Goal: Task Accomplishment & Management: Complete application form

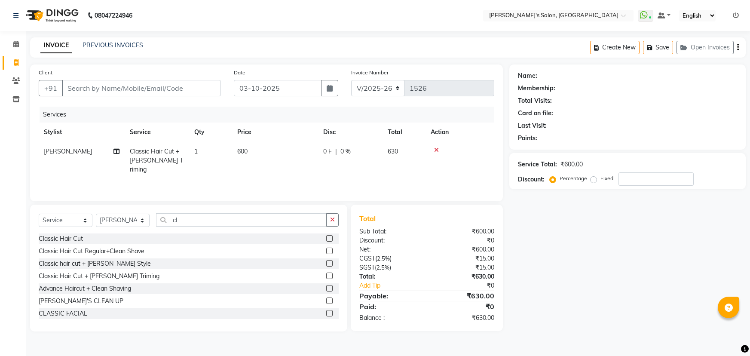
select select "7366"
select select "service"
select select "82729"
click at [224, 216] on input "cl" at bounding box center [241, 219] width 171 height 13
type input "c"
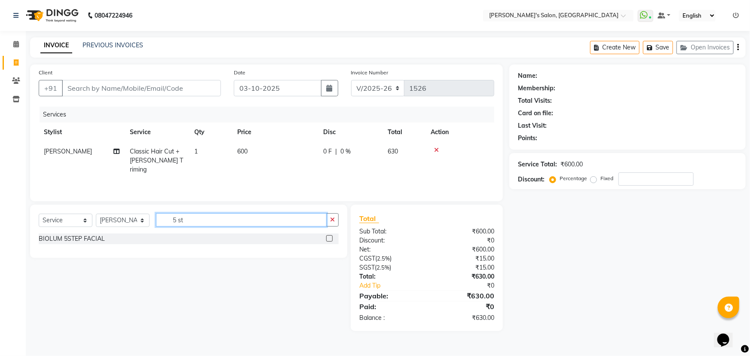
type input "5 st"
click at [331, 239] on label at bounding box center [329, 238] width 6 height 6
click at [331, 239] on input "checkbox" at bounding box center [329, 239] width 6 height 6
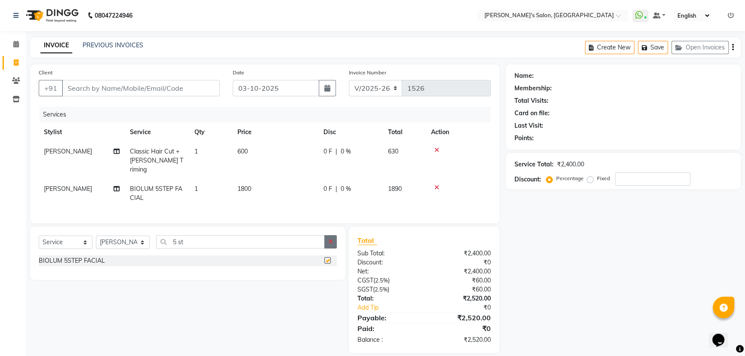
checkbox input "false"
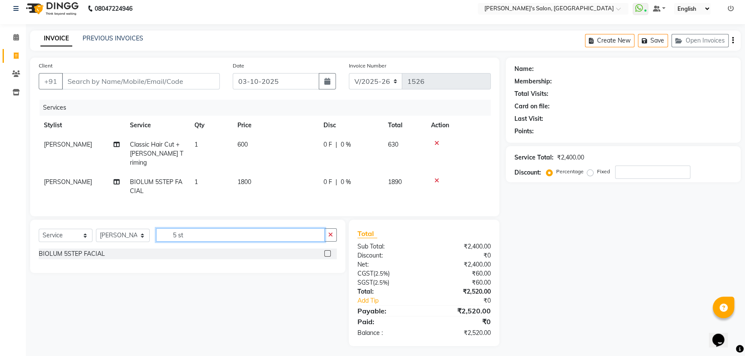
click at [220, 231] on input "5 st" at bounding box center [240, 234] width 169 height 13
type input "5"
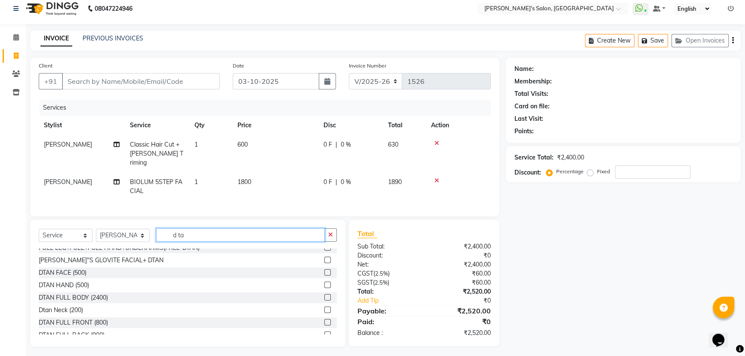
scroll to position [39, 0]
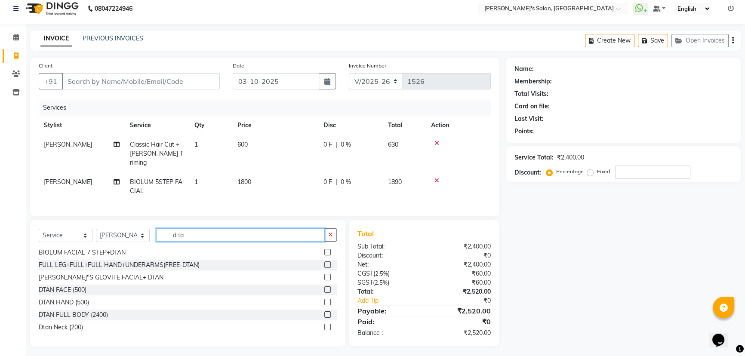
type input "d ta"
click at [324, 286] on label at bounding box center [327, 289] width 6 height 6
click at [324, 287] on input "checkbox" at bounding box center [327, 290] width 6 height 6
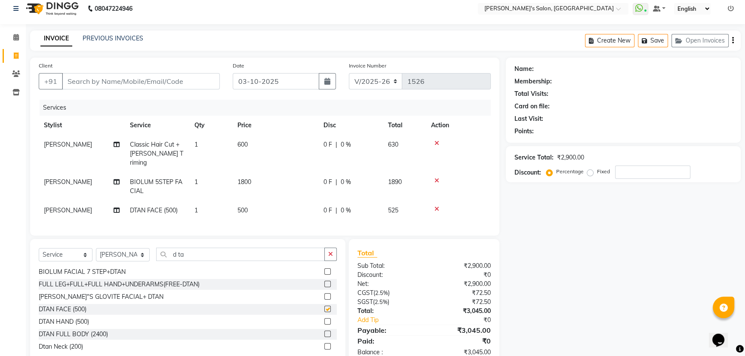
checkbox input "false"
click at [241, 206] on span "500" at bounding box center [242, 210] width 10 height 8
select select "82729"
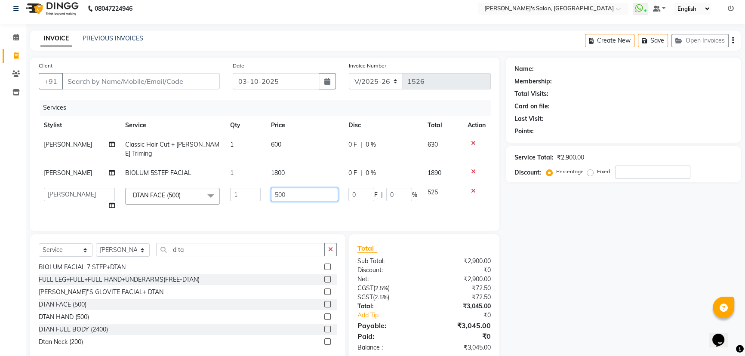
click at [301, 198] on input "500" at bounding box center [304, 194] width 67 height 13
type input "5"
type input "00"
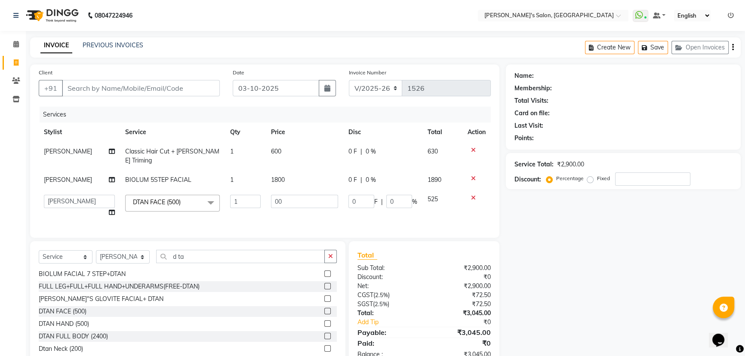
click at [490, 206] on div "Client +91 Date [DATE] Invoice Number V/2025 V/[PHONE_NUMBER] Services Stylist …" at bounding box center [264, 150] width 469 height 173
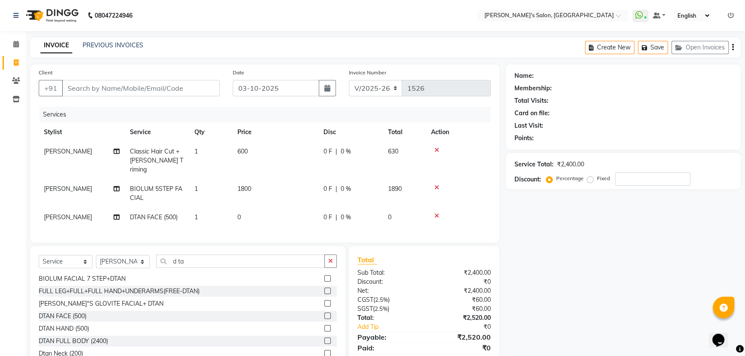
click at [437, 149] on icon at bounding box center [436, 150] width 5 height 6
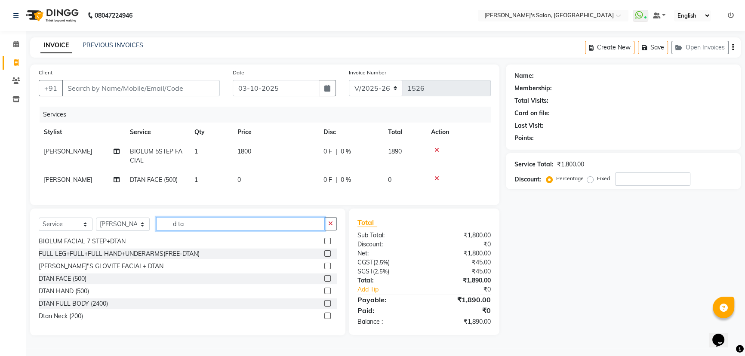
click at [259, 230] on input "d ta" at bounding box center [240, 223] width 169 height 13
type input "d"
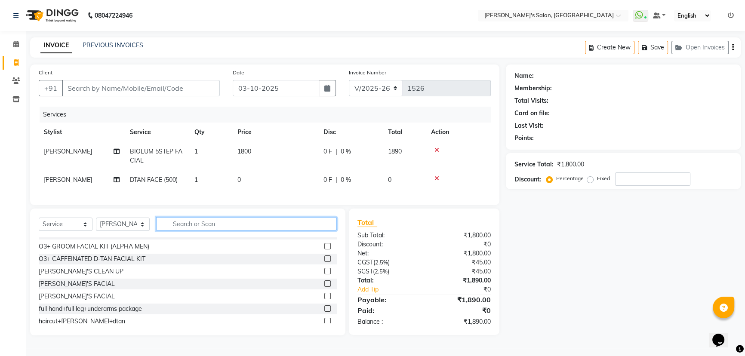
scroll to position [52, 0]
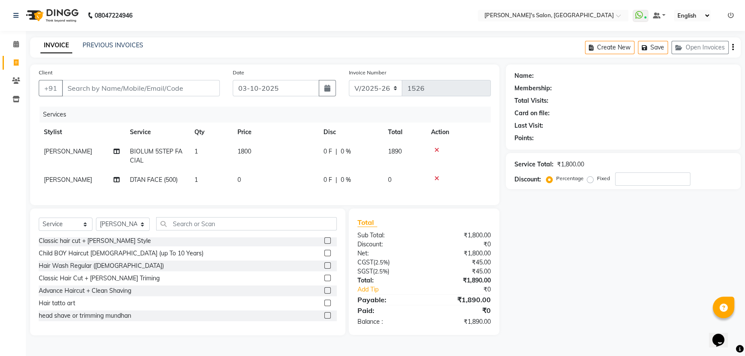
click at [90, 153] on span "[PERSON_NAME]" at bounding box center [68, 151] width 48 height 8
select select "82729"
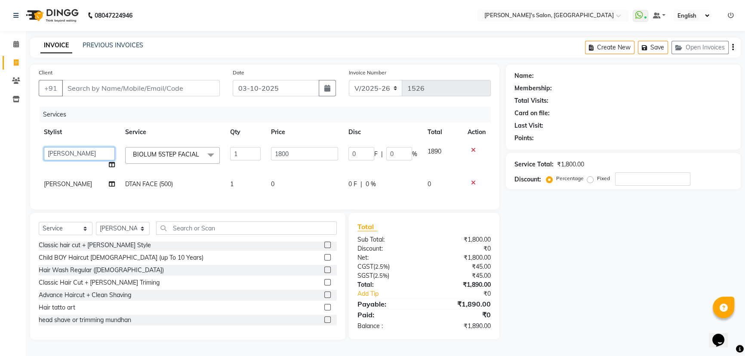
click at [90, 153] on select "AKASH [PERSON_NAME] [PERSON_NAME] Manager [PERSON_NAME] [PERSON_NAME]" at bounding box center [79, 153] width 71 height 13
click at [83, 182] on span "[PERSON_NAME]" at bounding box center [68, 184] width 48 height 8
select select "82729"
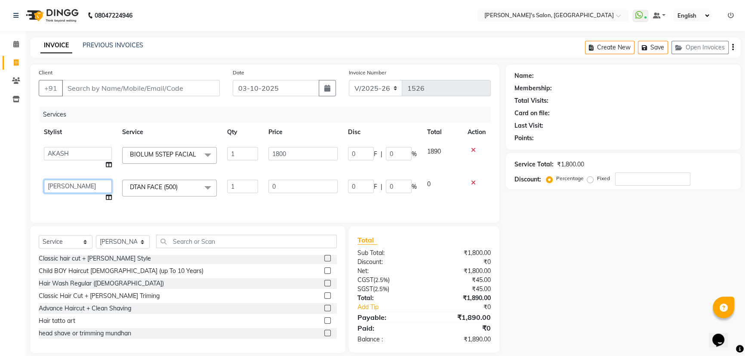
click at [83, 184] on select "AKASH [PERSON_NAME] [PERSON_NAME] Manager [PERSON_NAME] [PERSON_NAME]" at bounding box center [78, 186] width 68 height 13
click at [108, 248] on select "Select Stylist AKASH ANIL KONDHAMANGALE [PERSON_NAME] Manager [PERSON_NAME] [PE…" at bounding box center [123, 241] width 54 height 13
click at [175, 295] on div "Advance Haircut [DEMOGRAPHIC_DATA] Classic Hair Cut Classic Hair Cut Regular+Cl…" at bounding box center [188, 298] width 298 height 86
click at [324, 261] on label at bounding box center [327, 258] width 6 height 6
click at [324, 261] on input "checkbox" at bounding box center [327, 259] width 6 height 6
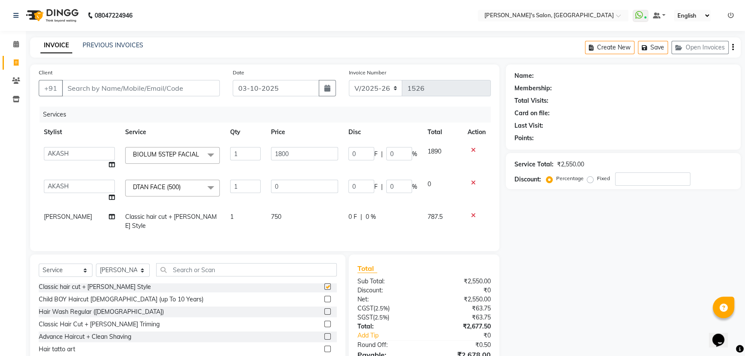
checkbox input "false"
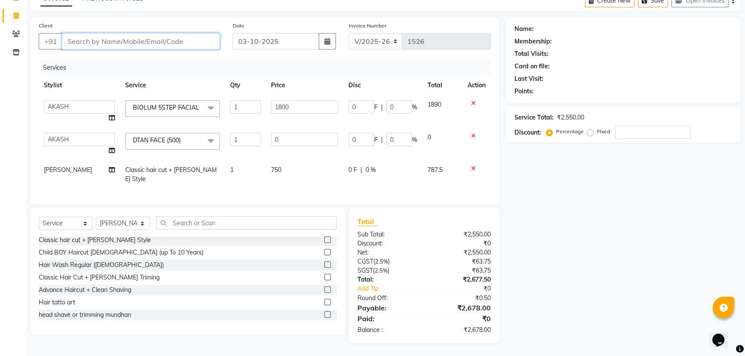
click at [160, 33] on input "Client" at bounding box center [141, 41] width 158 height 16
type input "8"
type input "0"
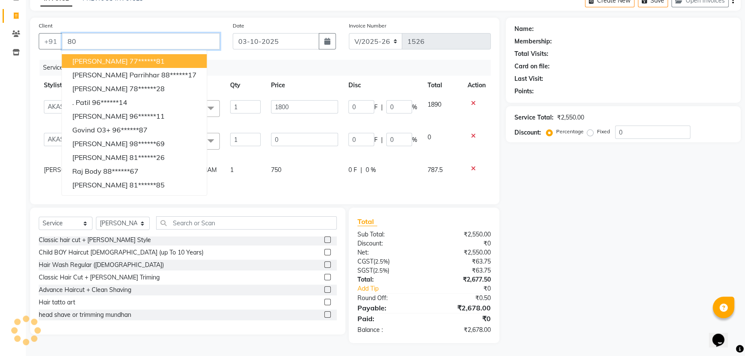
type input "8"
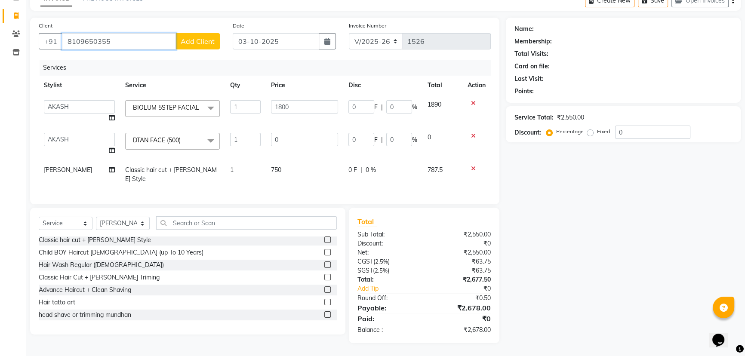
type input "8109650355"
click at [195, 37] on span "Add Client" at bounding box center [198, 41] width 34 height 9
select select "22"
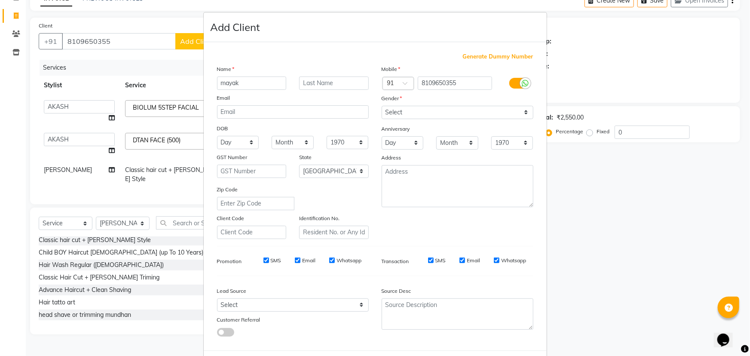
type input "mayak"
type input "sir06"
click at [424, 108] on select "Select [DEMOGRAPHIC_DATA] [DEMOGRAPHIC_DATA] Other Prefer Not To Say" at bounding box center [458, 112] width 152 height 13
select select "[DEMOGRAPHIC_DATA]"
click at [382, 106] on select "Select [DEMOGRAPHIC_DATA] [DEMOGRAPHIC_DATA] Other Prefer Not To Say" at bounding box center [458, 112] width 152 height 13
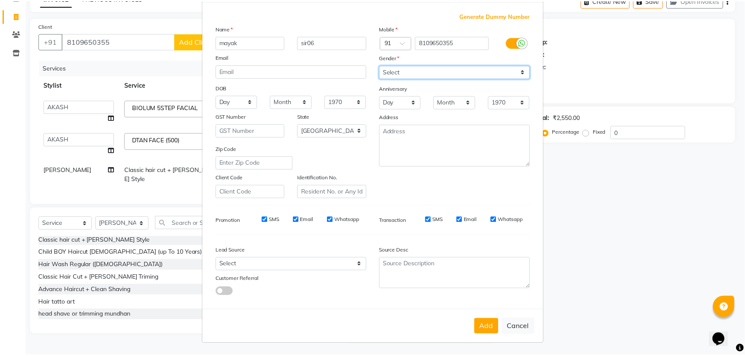
scroll to position [43, 0]
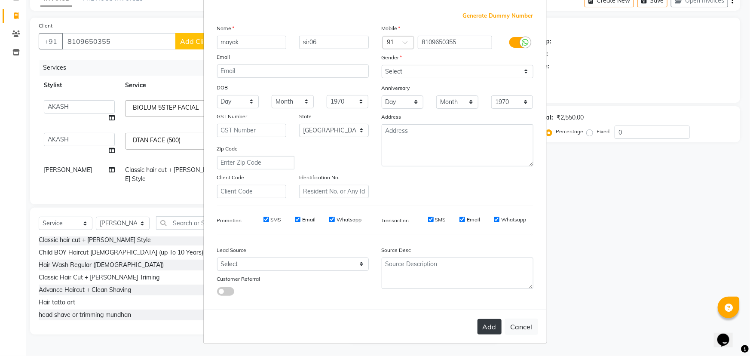
click at [483, 329] on button "Add" at bounding box center [490, 326] width 24 height 15
type input "81******55"
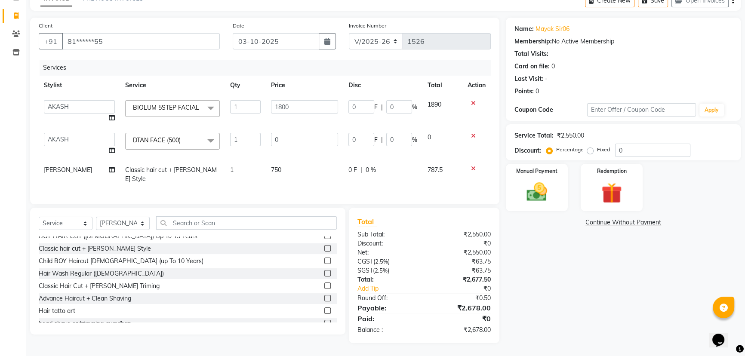
scroll to position [0, 0]
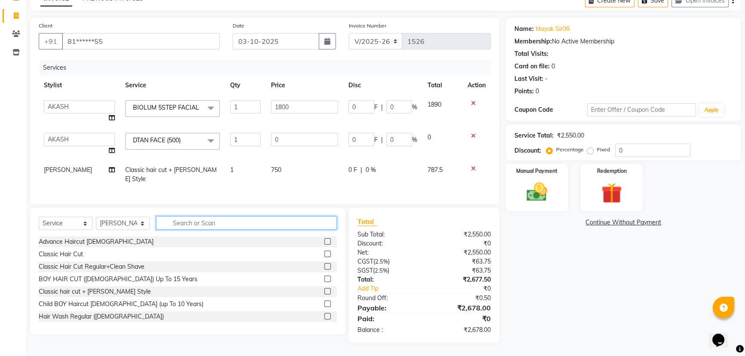
click at [215, 220] on input "text" at bounding box center [246, 222] width 181 height 13
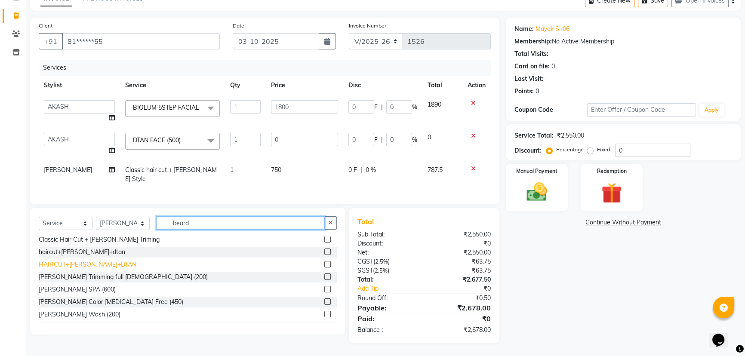
scroll to position [26, 0]
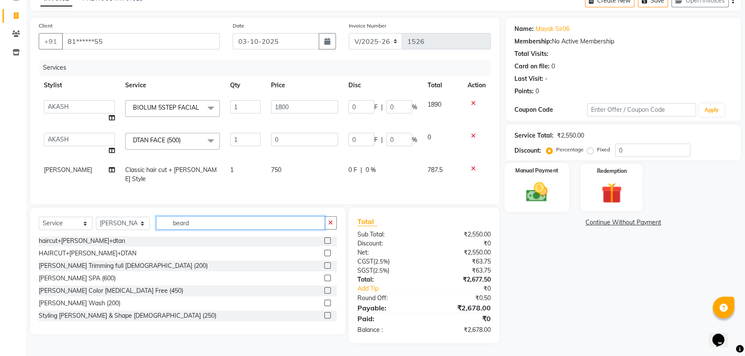
type input "beard"
click at [544, 181] on img at bounding box center [536, 192] width 35 height 25
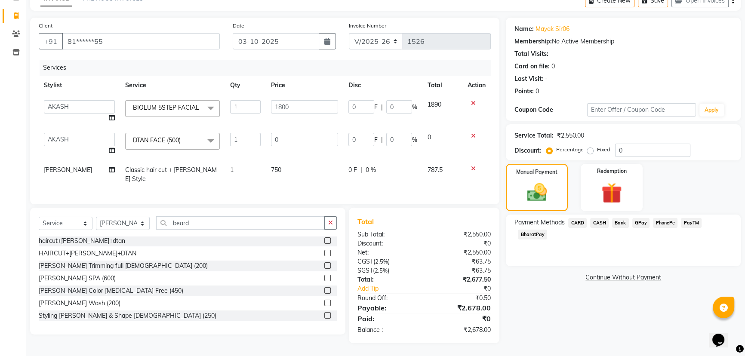
click at [660, 218] on span "PhonePe" at bounding box center [665, 223] width 25 height 10
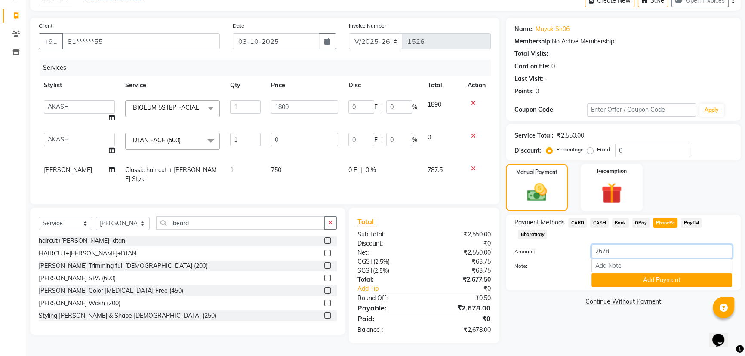
click at [638, 248] on input "2678" at bounding box center [661, 251] width 141 height 13
type input "2600"
click at [559, 304] on div "Name: [PERSON_NAME] Sir06 Membership: No Active Membership Total Visits: Card o…" at bounding box center [626, 180] width 241 height 325
click at [597, 146] on label "Fixed" at bounding box center [603, 150] width 13 height 8
click at [589, 147] on input "Fixed" at bounding box center [591, 150] width 6 height 6
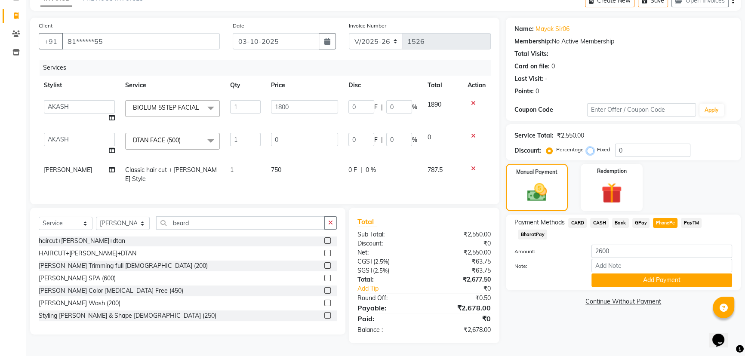
radio input "true"
click at [638, 144] on input "0" at bounding box center [652, 150] width 75 height 13
type input "2"
type input "1.41"
type input "0.08"
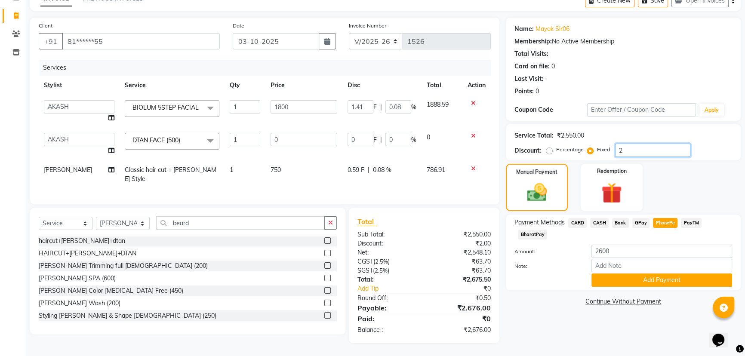
type input "26"
type input "18.35"
type input "1.02"
type input "260"
type input "183.53"
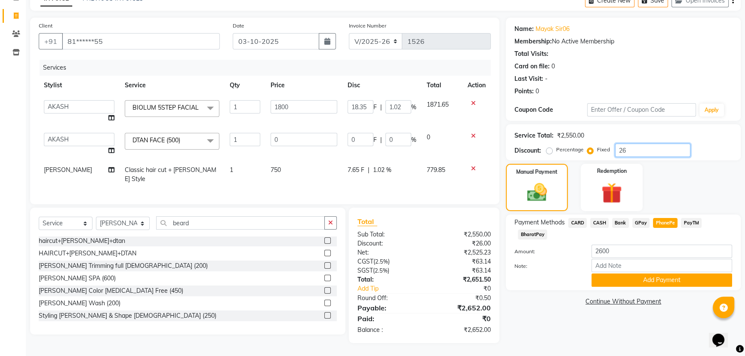
type input "10.2"
type input "2600"
type input "1800"
type input "100"
type input "260"
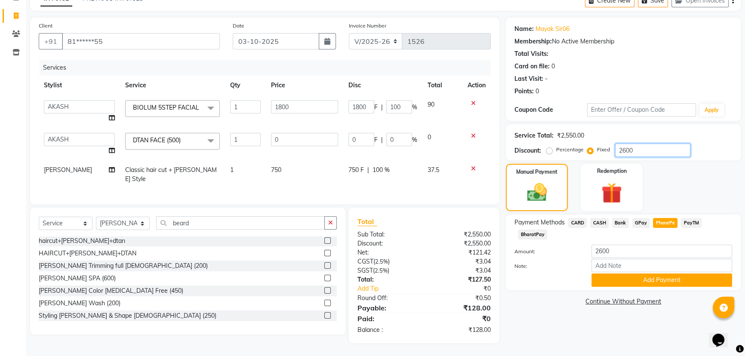
type input "183.53"
type input "10.2"
type input "26"
type input "18.35"
type input "1.02"
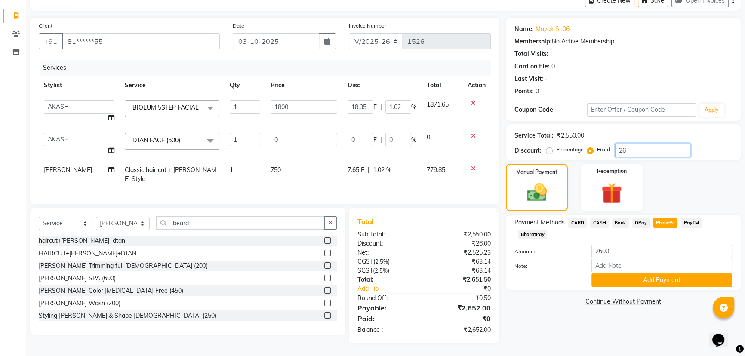
type input "2"
type input "1.41"
type input "0.08"
type input "0"
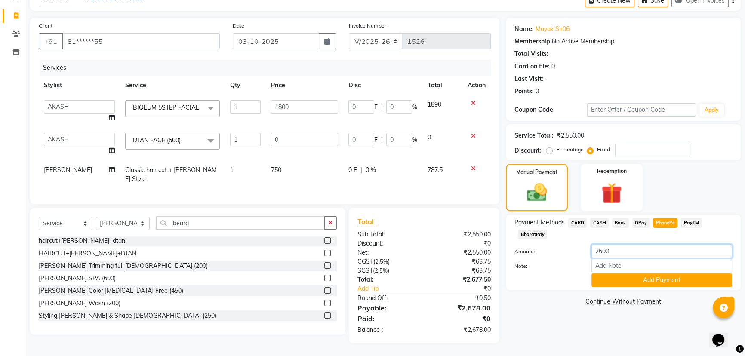
click at [630, 245] on input "2600" at bounding box center [661, 251] width 141 height 13
type input "2"
click at [556, 146] on label "Percentage" at bounding box center [570, 150] width 28 height 8
click at [549, 147] on input "Percentage" at bounding box center [551, 150] width 6 height 6
radio input "true"
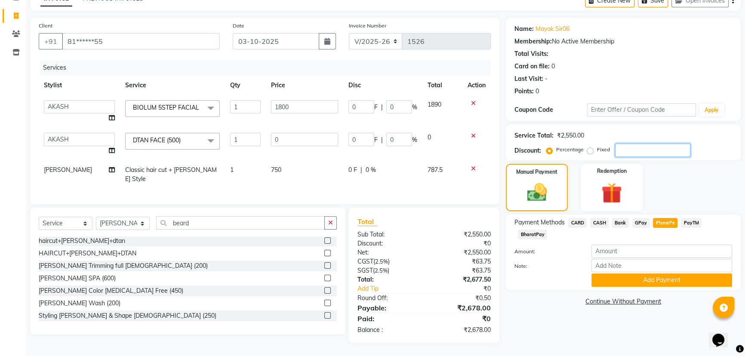
click at [623, 146] on input "number" at bounding box center [652, 150] width 75 height 13
type input "1"
type input "18"
type input "1"
type input "15"
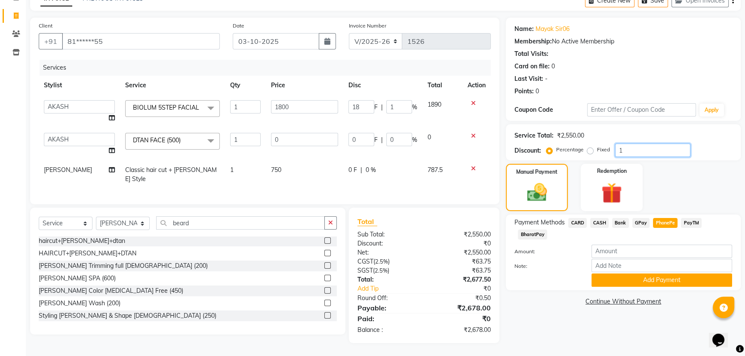
type input "270"
type input "15"
type input "1"
type input "18"
type input "1"
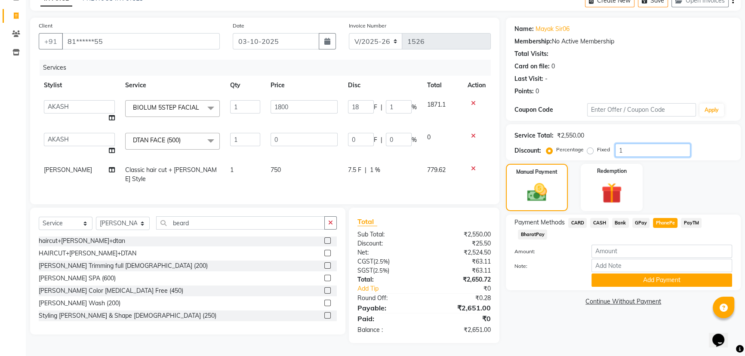
type input "0"
type input "1"
type input "18"
type input "1"
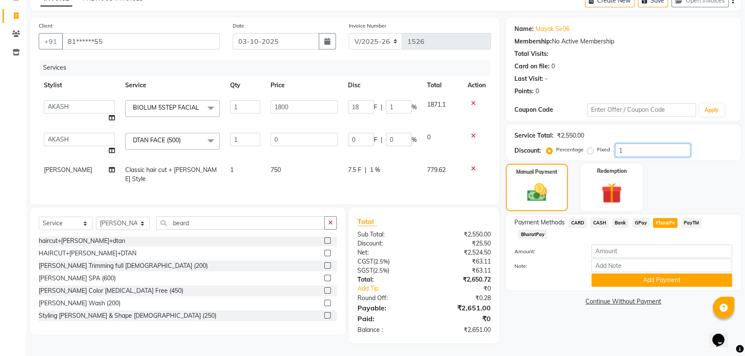
type input "16"
type input "288"
type input "16"
type input "1"
type input "18"
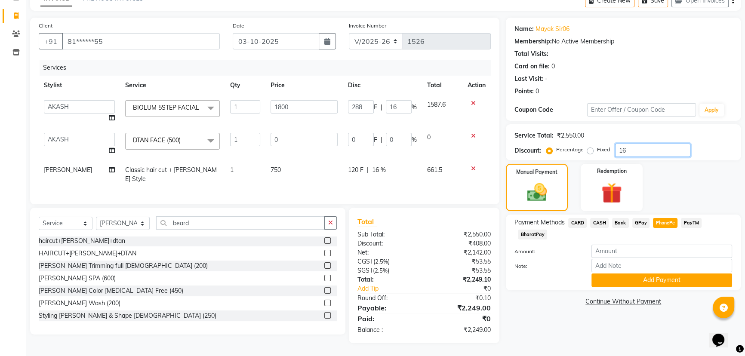
type input "1"
type input "0"
type input "5"
type input "90"
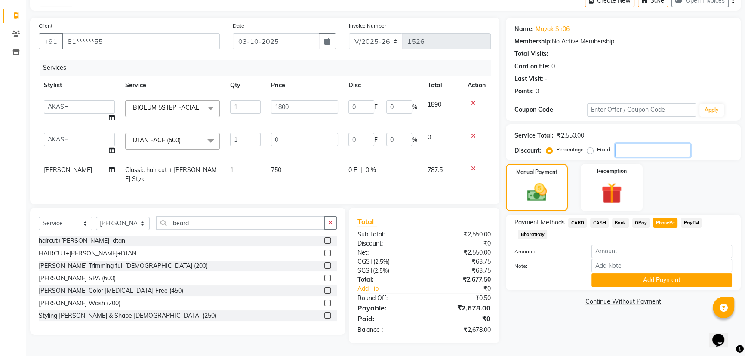
type input "5"
type input "0"
click at [597, 146] on label "Fixed" at bounding box center [603, 150] width 13 height 8
click at [591, 147] on input "Fixed" at bounding box center [591, 150] width 6 height 6
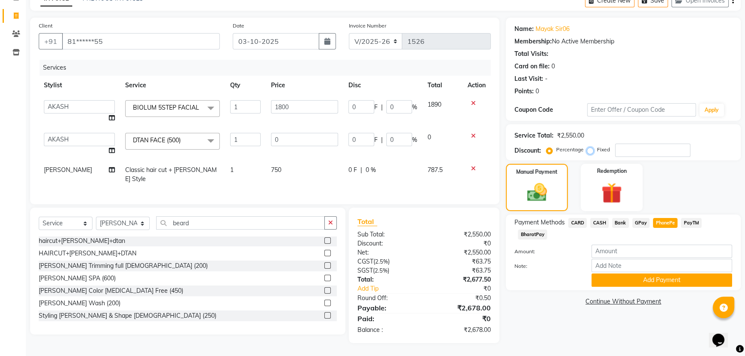
radio input "true"
click at [624, 144] on input "number" at bounding box center [652, 150] width 75 height 13
click at [627, 245] on input "number" at bounding box center [661, 251] width 141 height 13
type input "2600"
click at [638, 308] on div "Name: [PERSON_NAME] Sir06 Membership: No Active Membership Total Visits: Card o…" at bounding box center [626, 180] width 241 height 325
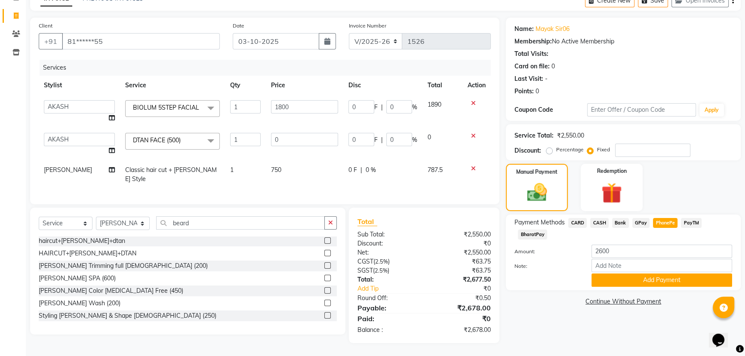
click at [289, 164] on td "750" at bounding box center [304, 174] width 77 height 28
select select "82729"
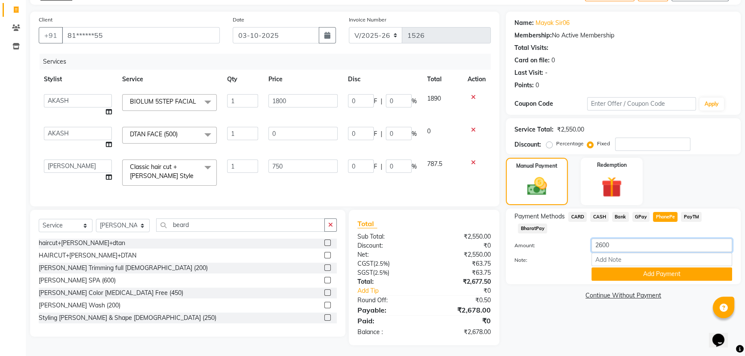
click at [619, 243] on input "2600" at bounding box center [661, 245] width 141 height 13
type input "2"
click at [292, 163] on input "750" at bounding box center [302, 165] width 69 height 13
type input "700"
click at [601, 302] on div "Name: [PERSON_NAME] Sir06 Membership: No Active Membership Total Visits: Card o…" at bounding box center [626, 179] width 241 height 334
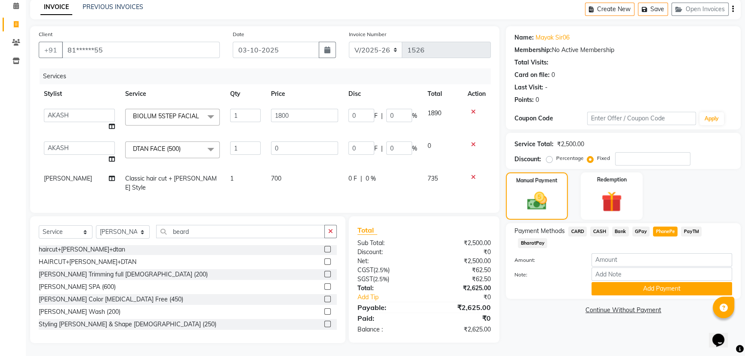
scroll to position [44, 0]
click at [290, 169] on td "700" at bounding box center [304, 183] width 77 height 28
select select "82729"
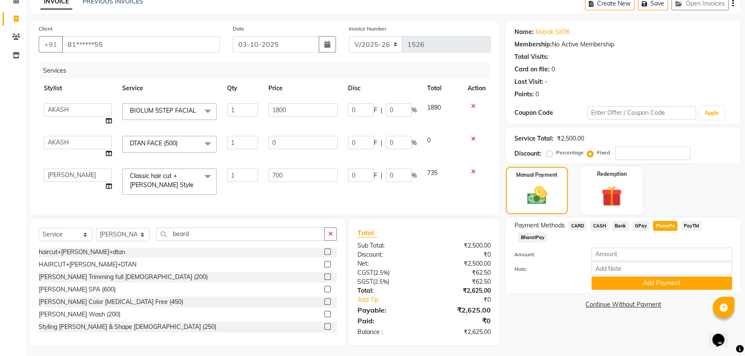
scroll to position [52, 0]
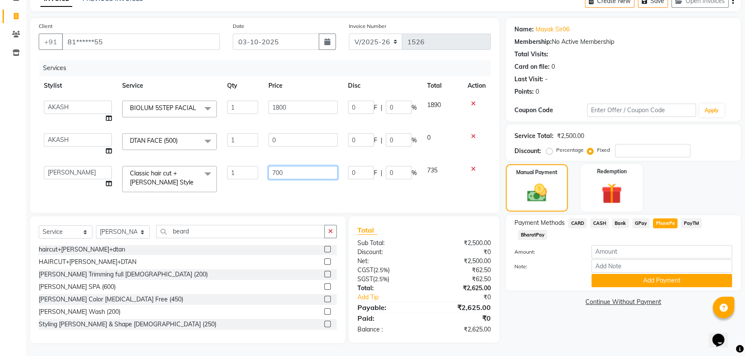
click at [291, 170] on input "700" at bounding box center [302, 172] width 69 height 13
type input "7"
type input "650"
click at [435, 181] on td "735" at bounding box center [442, 179] width 40 height 37
select select "82729"
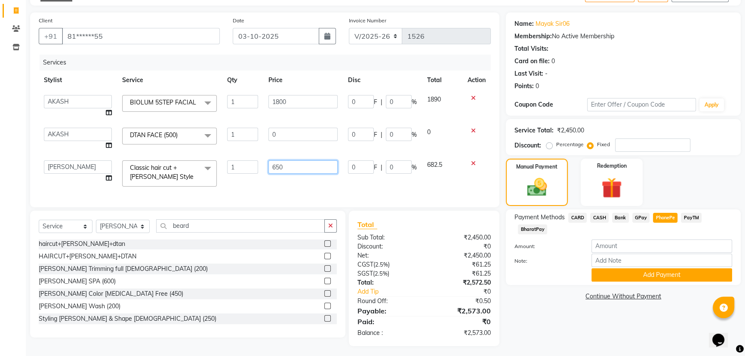
click at [324, 169] on input "650" at bounding box center [302, 166] width 69 height 13
type input "6"
type input "750"
click at [431, 175] on td "682.5" at bounding box center [442, 173] width 41 height 37
select select "82729"
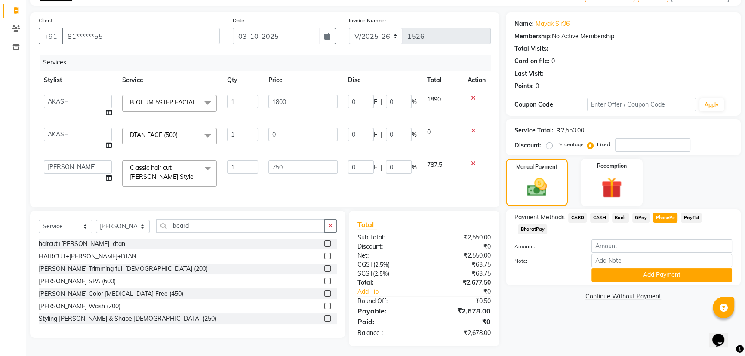
click at [694, 213] on span "PayTM" at bounding box center [690, 218] width 21 height 10
click at [632, 243] on input "2678" at bounding box center [661, 245] width 141 height 13
type input "2600"
click at [643, 277] on button "Add Payment" at bounding box center [661, 274] width 141 height 13
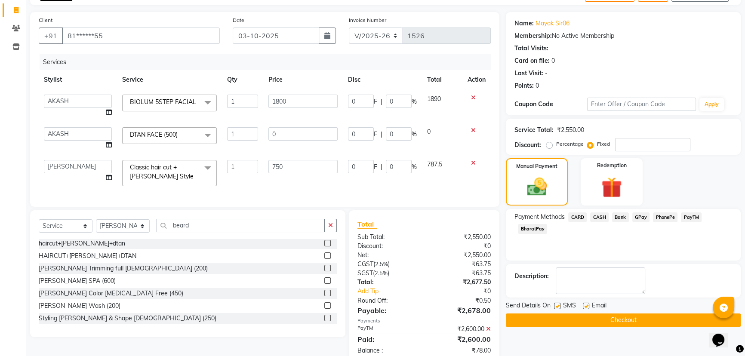
scroll to position [79, 0]
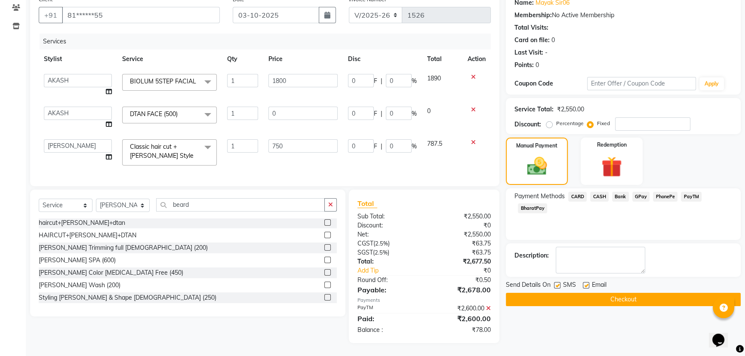
click at [579, 293] on button "Checkout" at bounding box center [623, 299] width 235 height 13
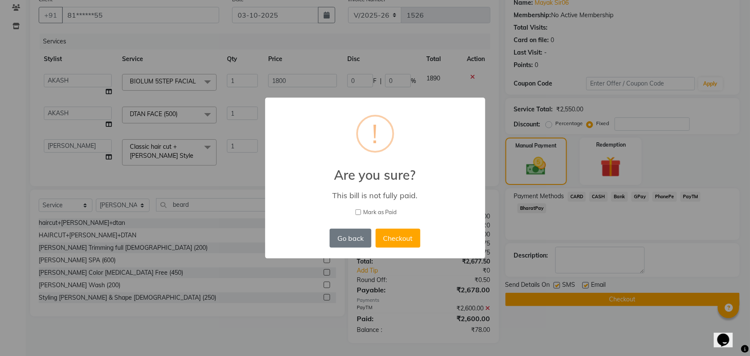
click at [360, 210] on input "Mark as Paid" at bounding box center [358, 212] width 6 height 6
checkbox input "true"
click at [411, 235] on button "Checkout" at bounding box center [398, 238] width 45 height 19
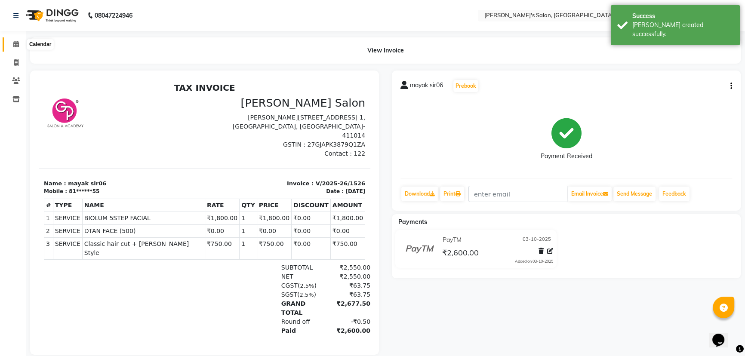
click at [18, 46] on icon at bounding box center [16, 44] width 6 height 6
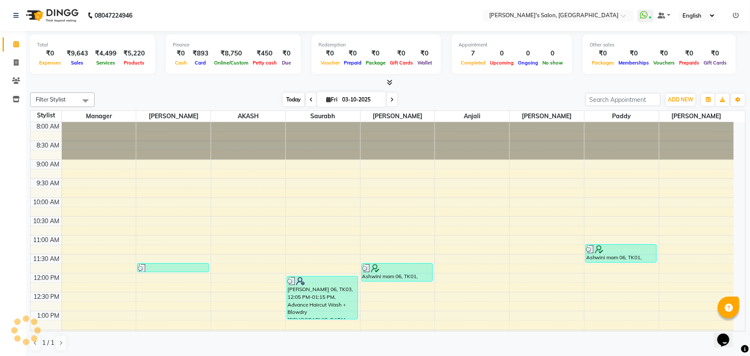
click at [287, 97] on span "Today" at bounding box center [293, 99] width 21 height 13
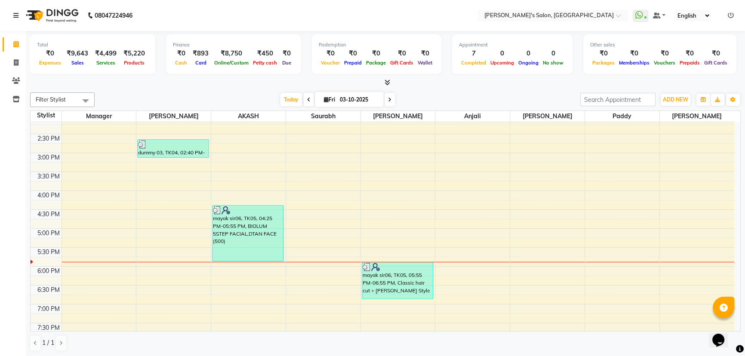
scroll to position [234, 0]
click at [286, 94] on span "Today" at bounding box center [290, 99] width 21 height 13
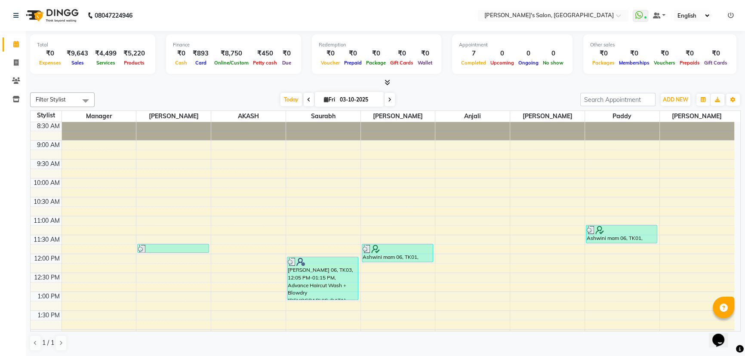
scroll to position [0, 0]
